Goal: Information Seeking & Learning: Understand process/instructions

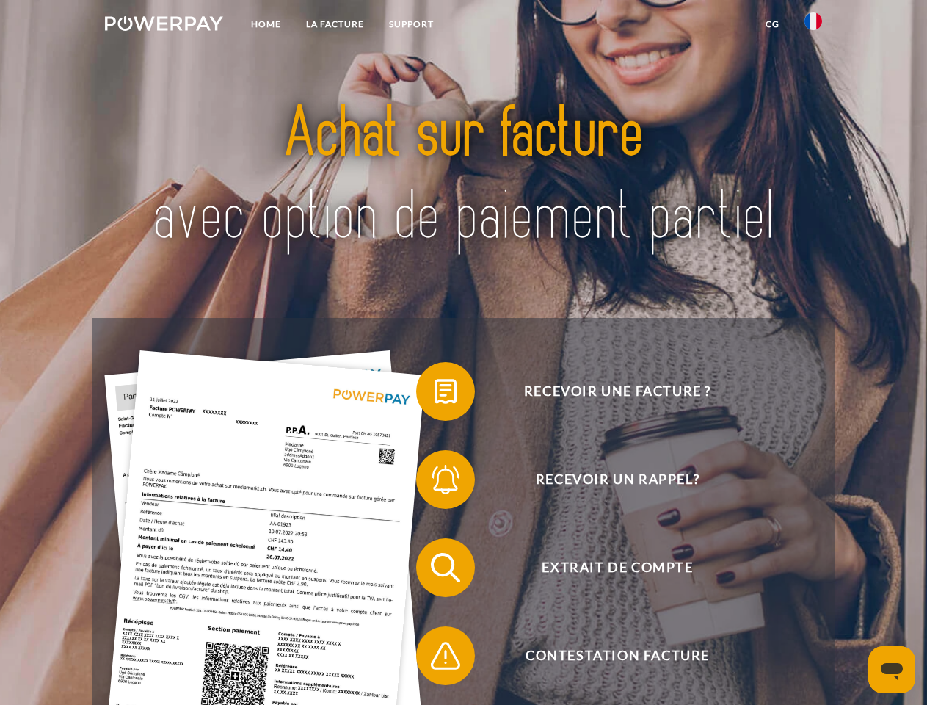
click at [164, 26] on img at bounding box center [164, 23] width 118 height 15
click at [813, 26] on img at bounding box center [814, 21] width 18 height 18
click at [772, 24] on link "CG" at bounding box center [772, 24] width 39 height 26
click at [435, 394] on span at bounding box center [423, 391] width 73 height 73
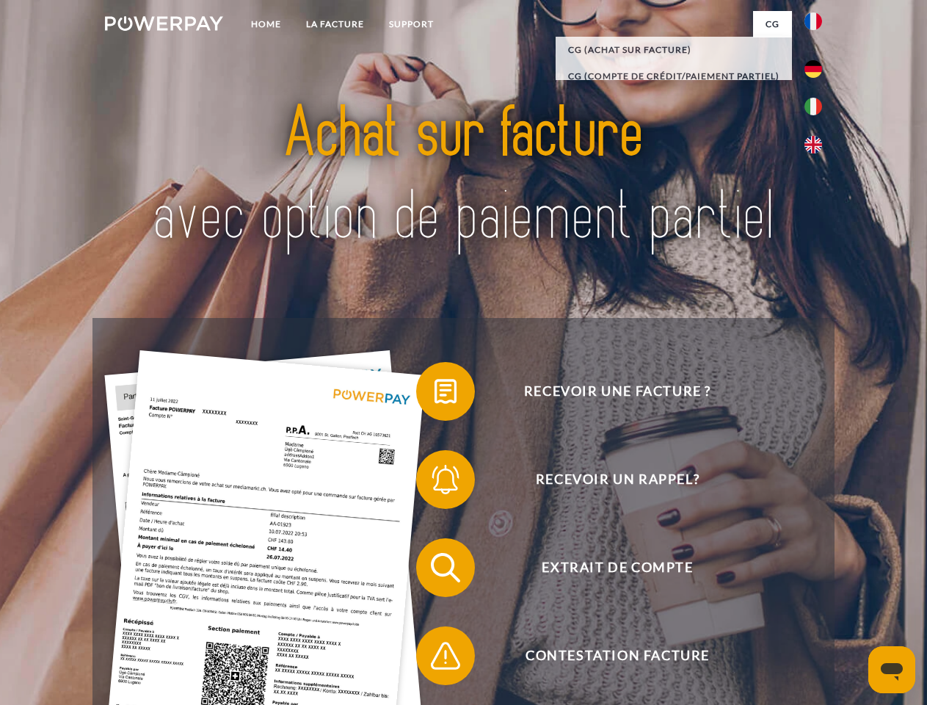
click at [435, 482] on span at bounding box center [423, 479] width 73 height 73
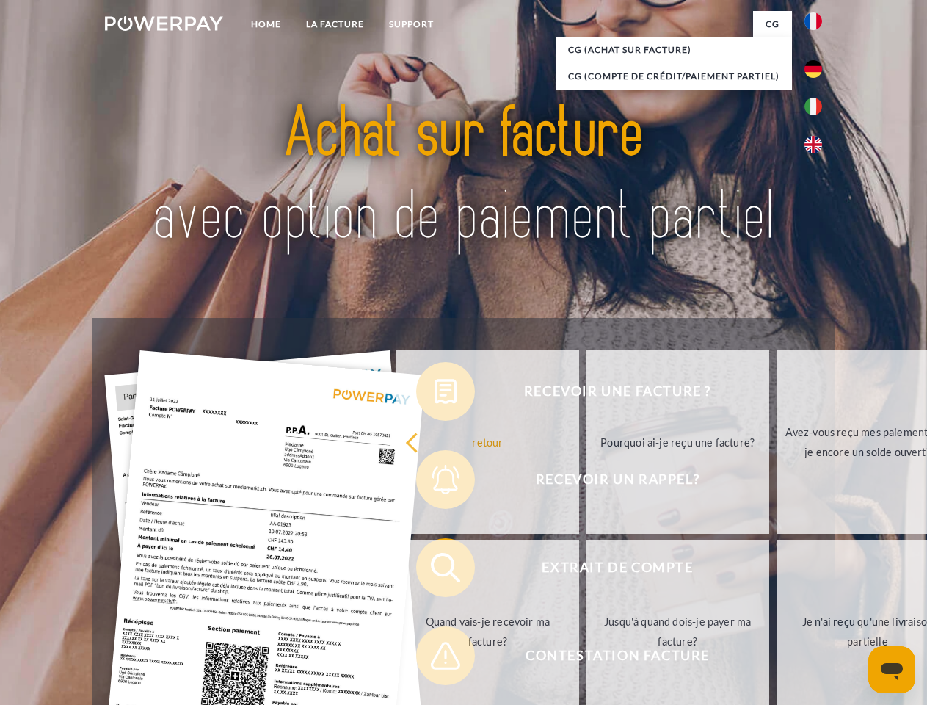
click at [587, 570] on link "Jusqu'à quand dois-je payer ma facture?" at bounding box center [678, 632] width 183 height 184
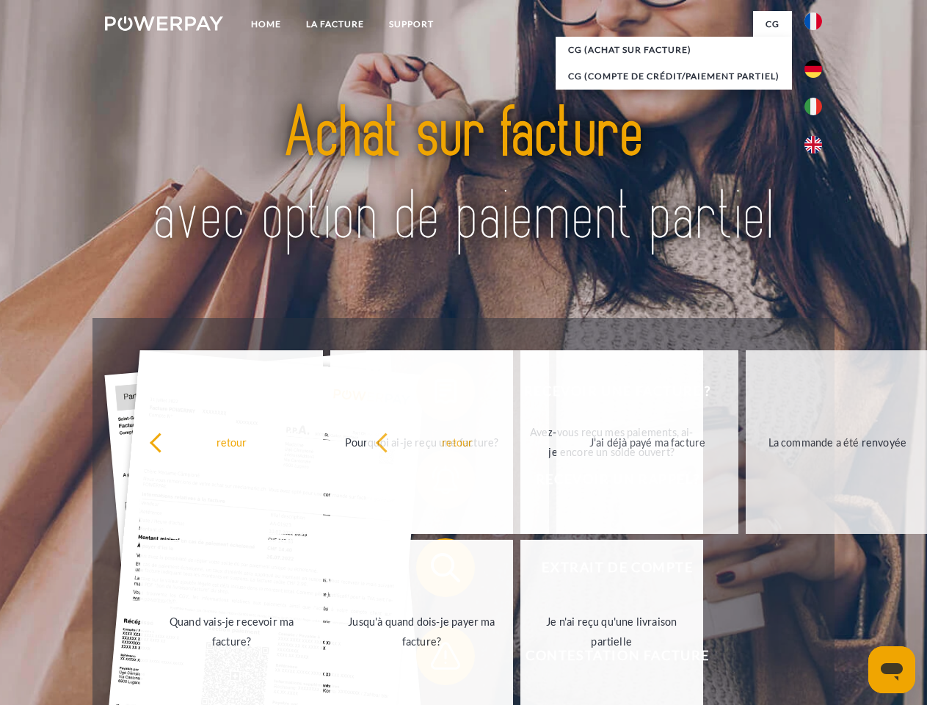
click at [435, 659] on span at bounding box center [423, 655] width 73 height 73
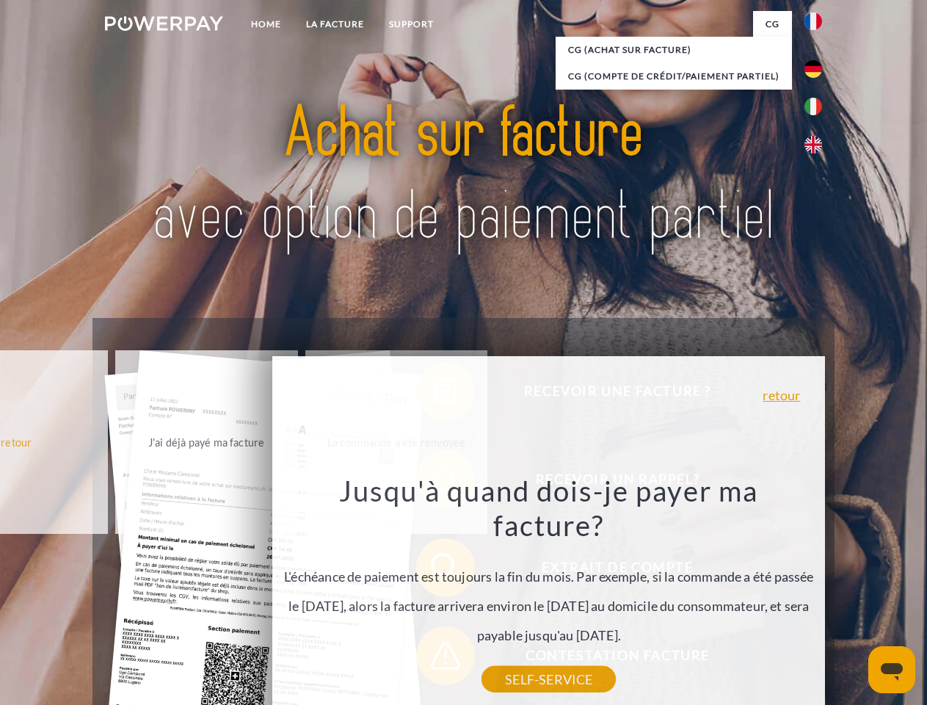
click at [892, 670] on icon "Ouvrir la fenêtre de messagerie" at bounding box center [892, 672] width 22 height 18
